Goal: Task Accomplishment & Management: Manage account settings

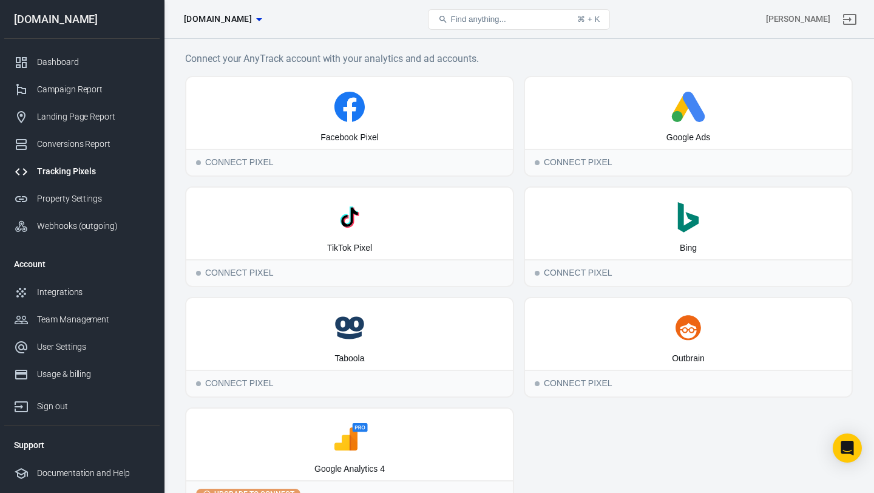
click at [831, 8] on div "[PERSON_NAME]" at bounding box center [747, 19] width 223 height 29
click at [823, 32] on div "[PERSON_NAME]" at bounding box center [747, 19] width 223 height 29
click at [823, 19] on div "[PERSON_NAME]" at bounding box center [798, 19] width 64 height 13
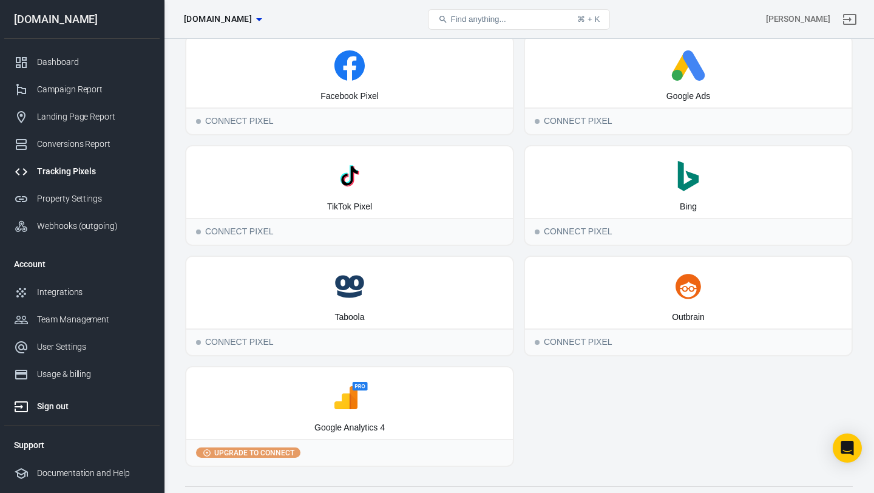
scroll to position [44, 0]
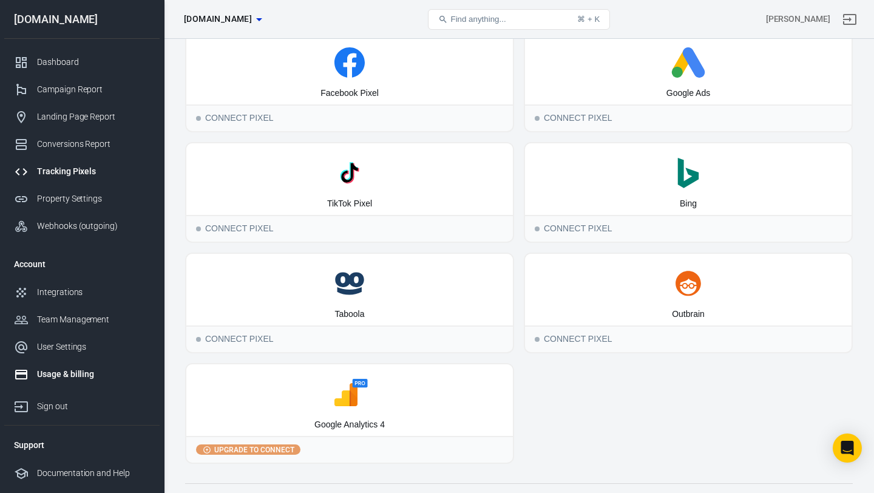
click at [47, 376] on div "Usage & billing" at bounding box center [93, 374] width 113 height 13
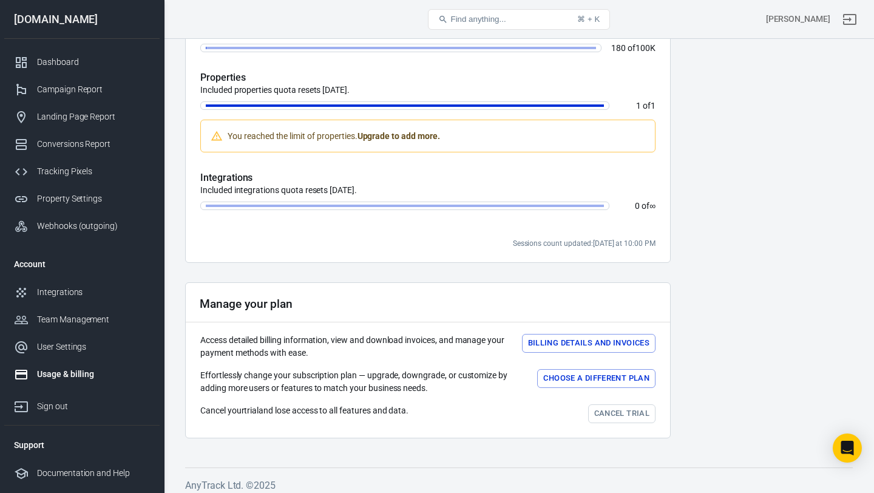
scroll to position [398, 0]
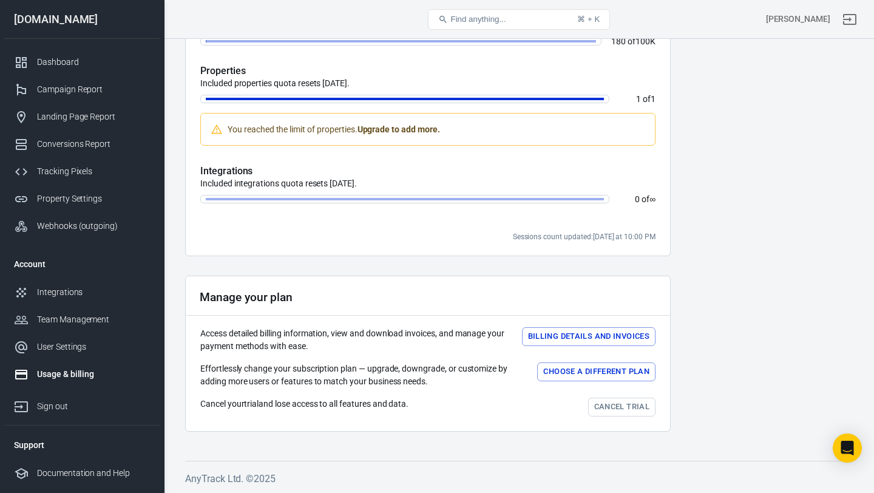
click at [611, 400] on link "Cancel trial" at bounding box center [621, 407] width 67 height 19
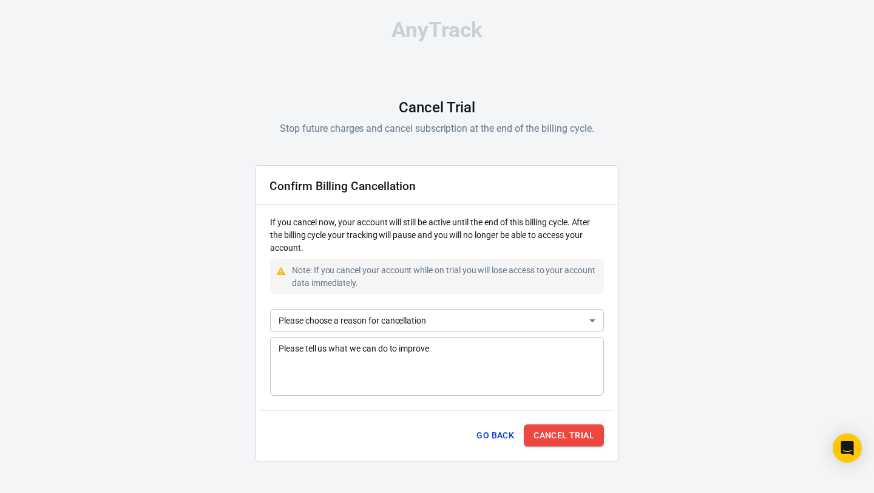
click at [549, 439] on button "Cancel Trial" at bounding box center [564, 435] width 80 height 22
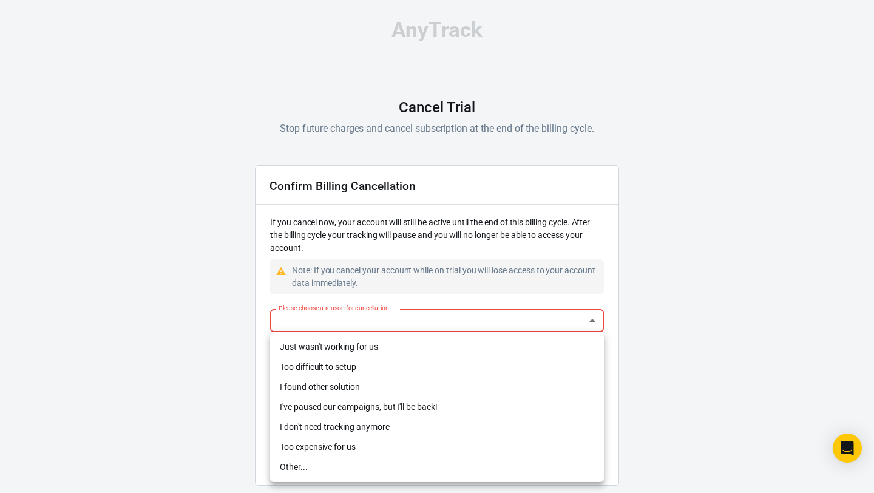
click at [432, 327] on body "AnyTrack Cancel Trial Stop future charges and cancel subscription at the end of…" at bounding box center [437, 257] width 874 height 515
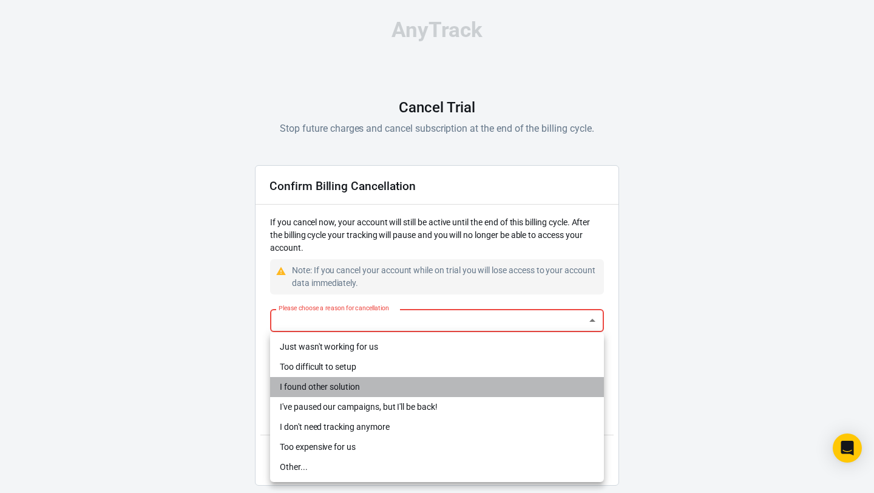
click at [435, 381] on li "I found other solution" at bounding box center [437, 387] width 334 height 20
type input "other-solution"
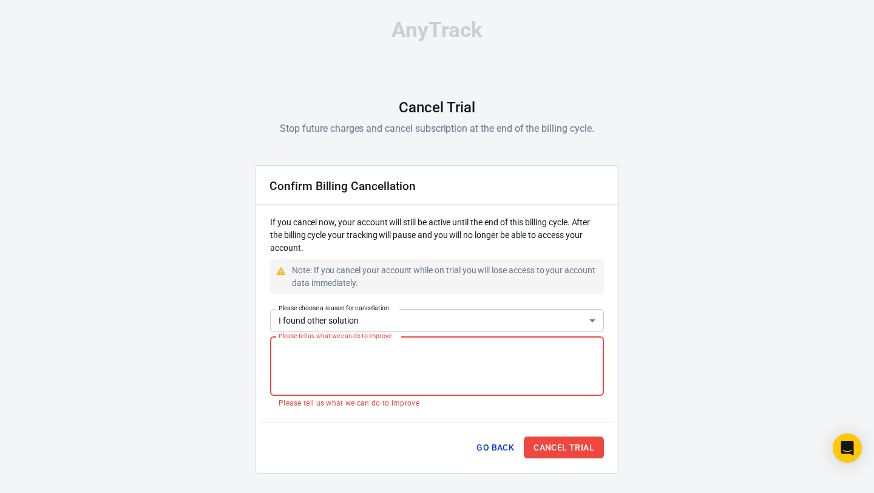
click at [437, 363] on textarea "Please tell us what we can do to improve" at bounding box center [437, 366] width 317 height 49
click at [553, 443] on button "Cancel Trial" at bounding box center [564, 447] width 80 height 22
click at [557, 448] on button "Cancel Trial" at bounding box center [564, 447] width 80 height 22
click at [365, 350] on textarea "-" at bounding box center [437, 366] width 317 height 49
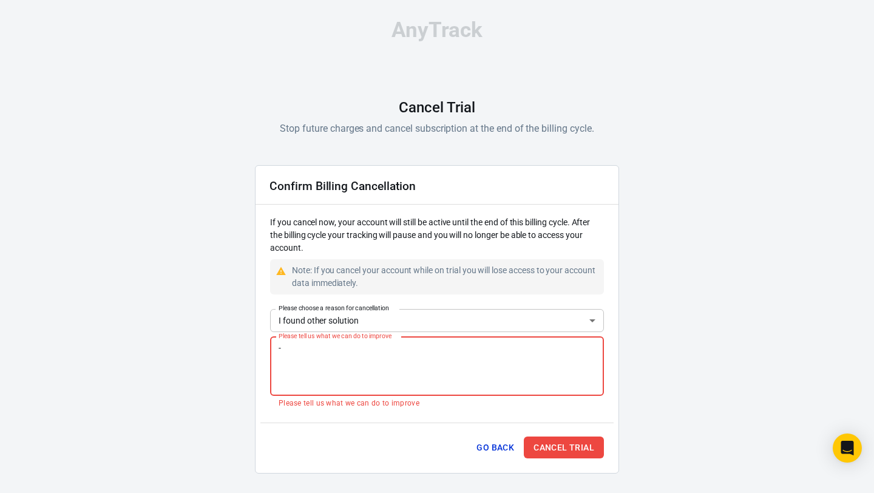
click at [365, 350] on textarea "-" at bounding box center [437, 366] width 317 height 49
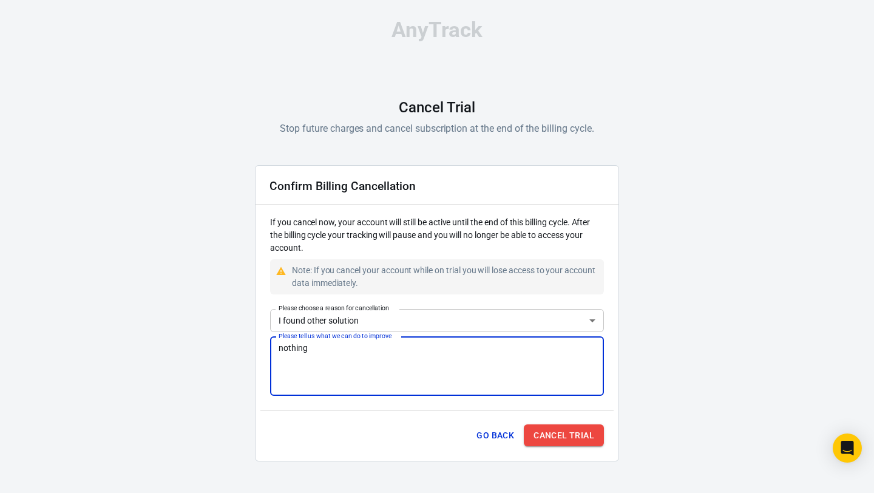
type textarea "nothing"
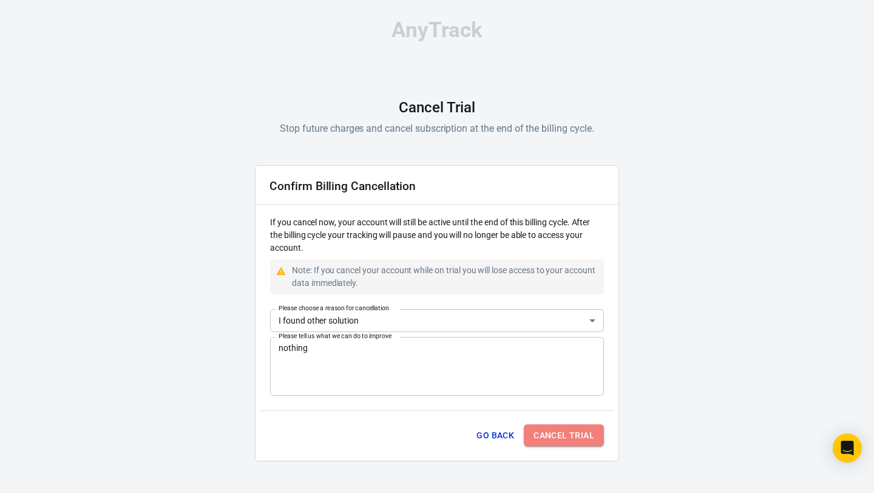
click at [570, 438] on button "Cancel Trial" at bounding box center [564, 435] width 80 height 22
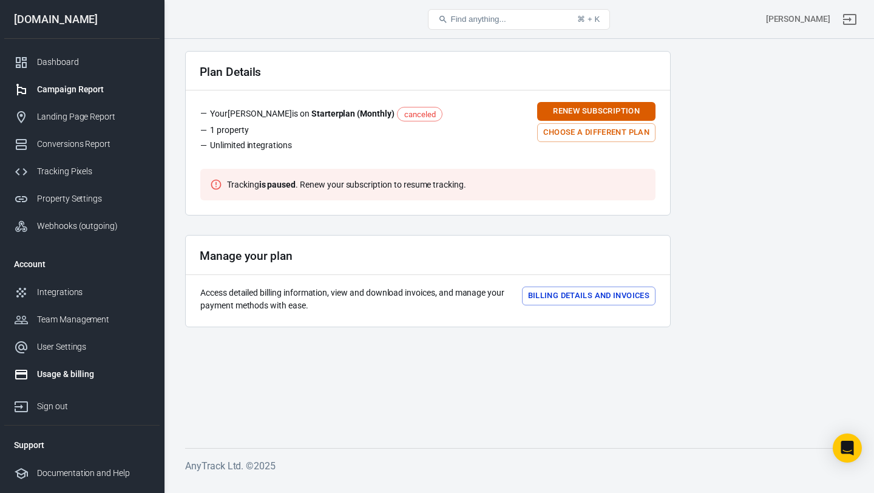
click at [78, 96] on link "Campaign Report" at bounding box center [81, 89] width 155 height 27
